Goal: Task Accomplishment & Management: Use online tool/utility

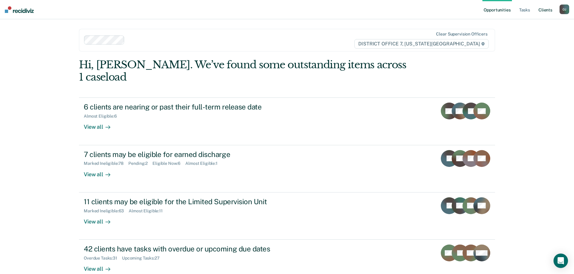
click at [539, 8] on link "Client s" at bounding box center [545, 9] width 16 height 19
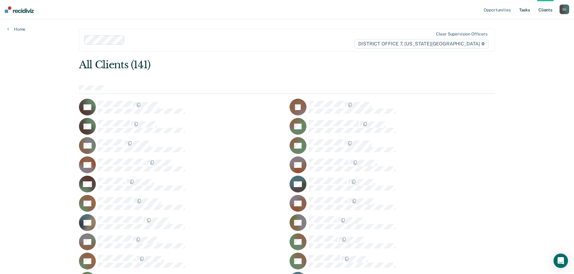
click at [525, 6] on link "Tasks" at bounding box center [524, 9] width 13 height 19
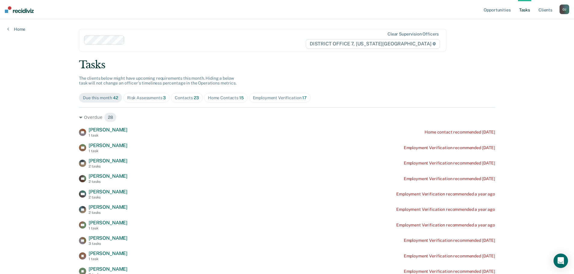
click at [217, 101] on span "Home Contacts 15" at bounding box center [226, 98] width 44 height 10
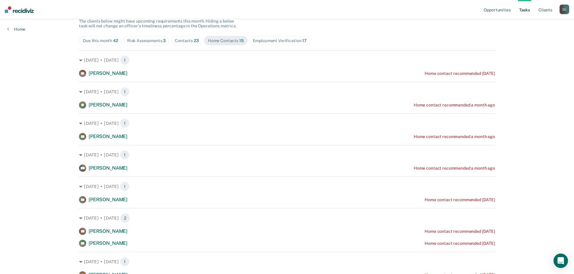
scroll to position [27, 0]
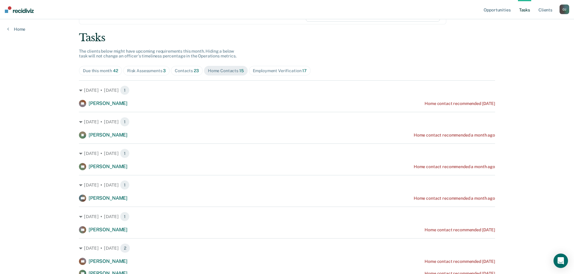
click at [180, 72] on div "Contacts 23" at bounding box center [187, 70] width 24 height 5
